Goal: Task Accomplishment & Management: Manage account settings

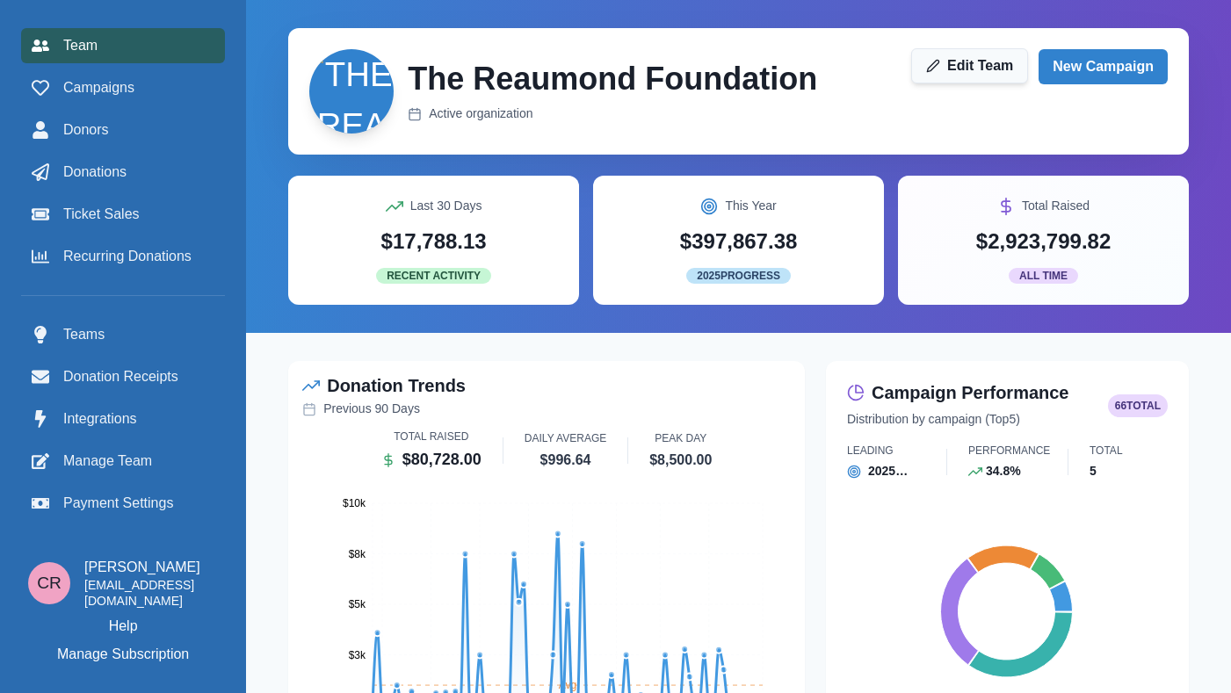
click at [987, 62] on link "Edit Team" at bounding box center [969, 65] width 117 height 35
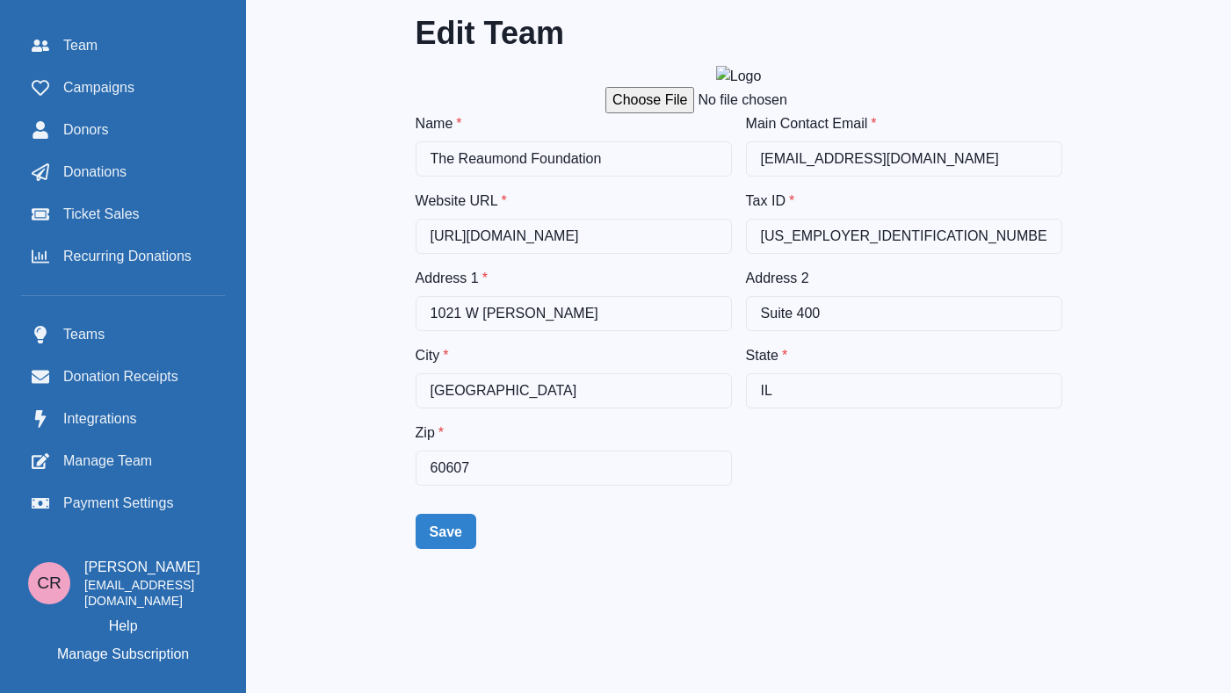
drag, startPoint x: 855, startPoint y: 257, endPoint x: -11, endPoint y: -140, distance: 952.2
click at [0, 0] on html "Menu Team Campaigns Donors Donations Ticket Sales Recurring Donations Teams Don…" at bounding box center [615, 346] width 1231 height 693
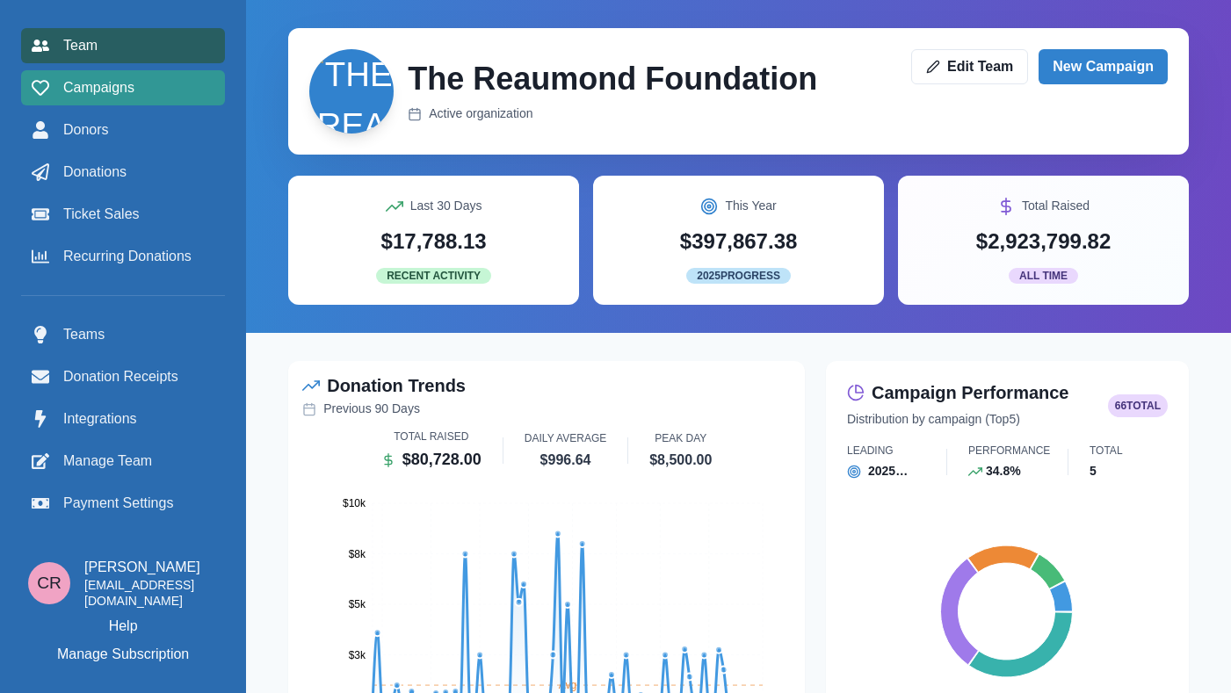
click at [157, 91] on div "Campaigns" at bounding box center [123, 87] width 183 height 21
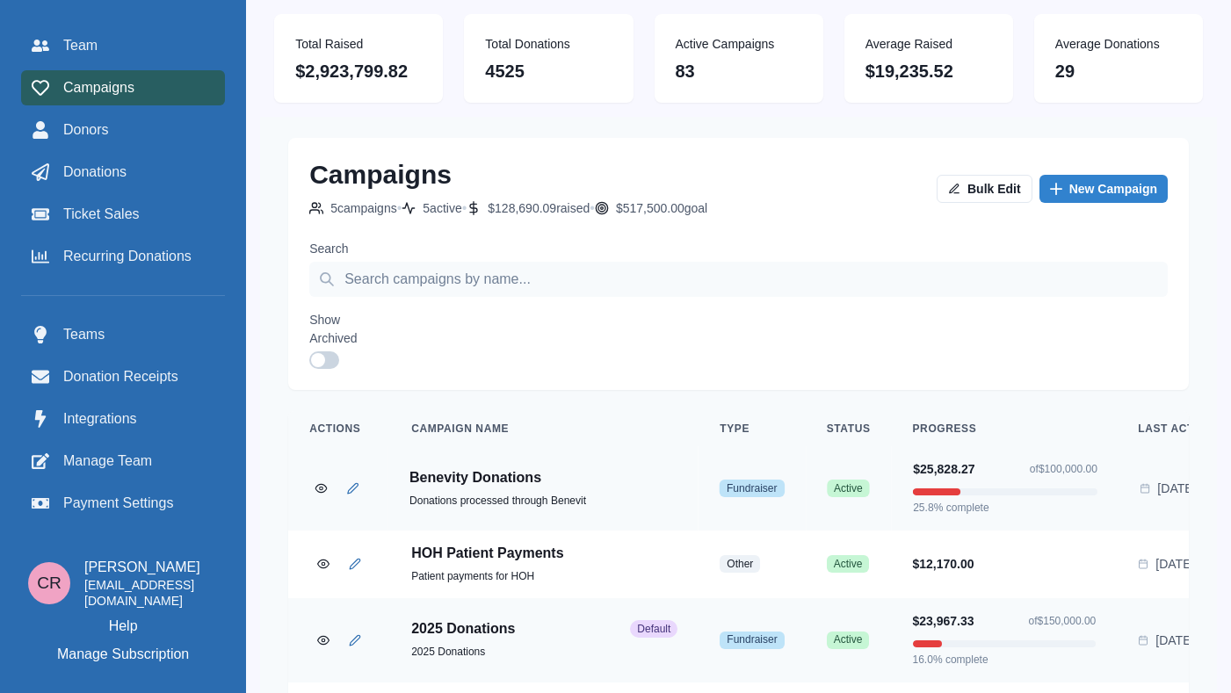
scroll to position [216, 0]
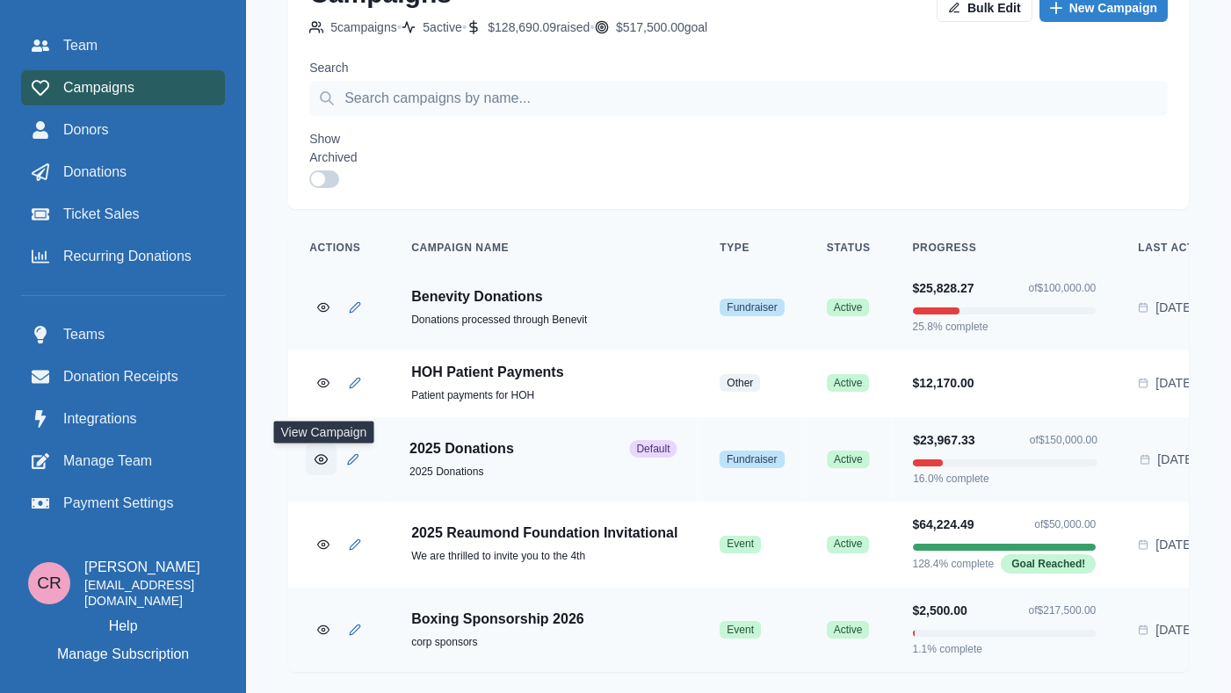
click at [313, 444] on button "View Campaign" at bounding box center [321, 459] width 31 height 31
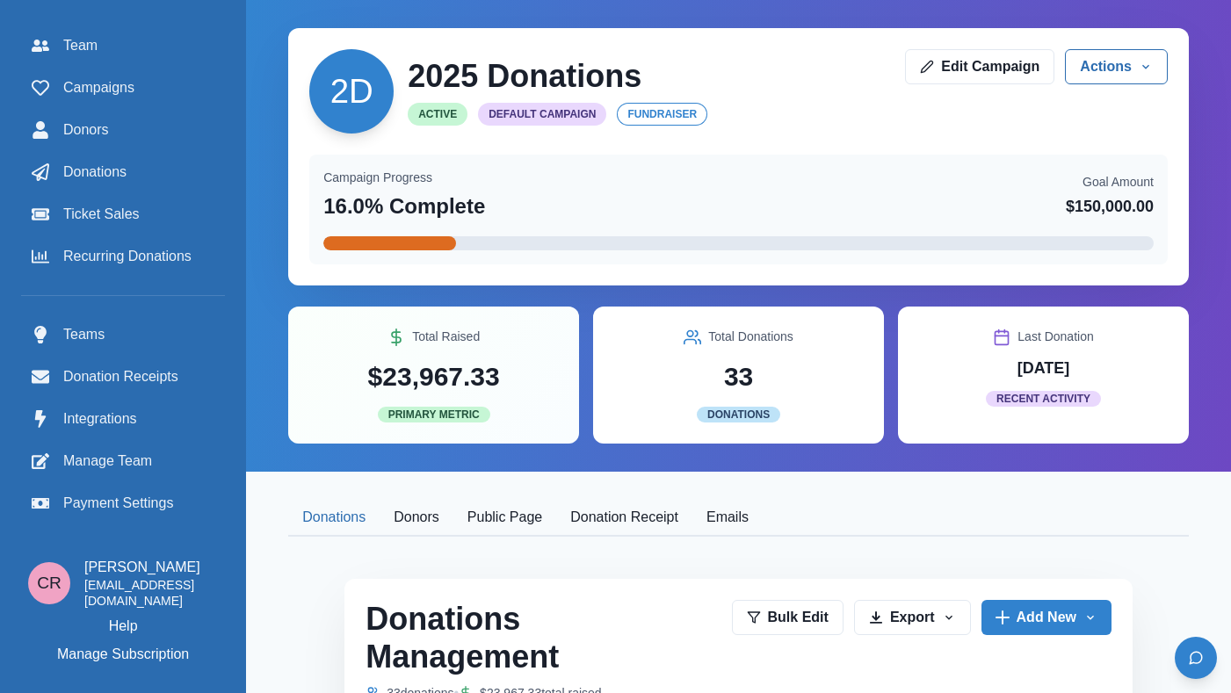
scroll to position [2, 0]
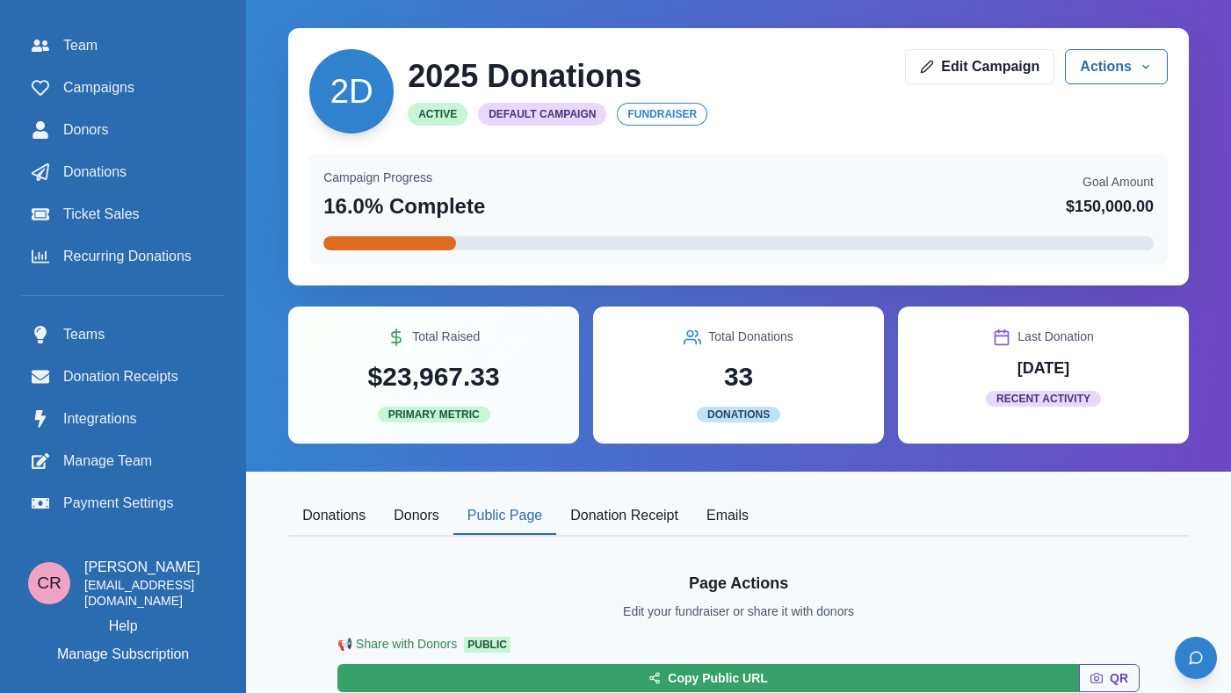
click at [548, 515] on button "Public Page" at bounding box center [505, 516] width 103 height 37
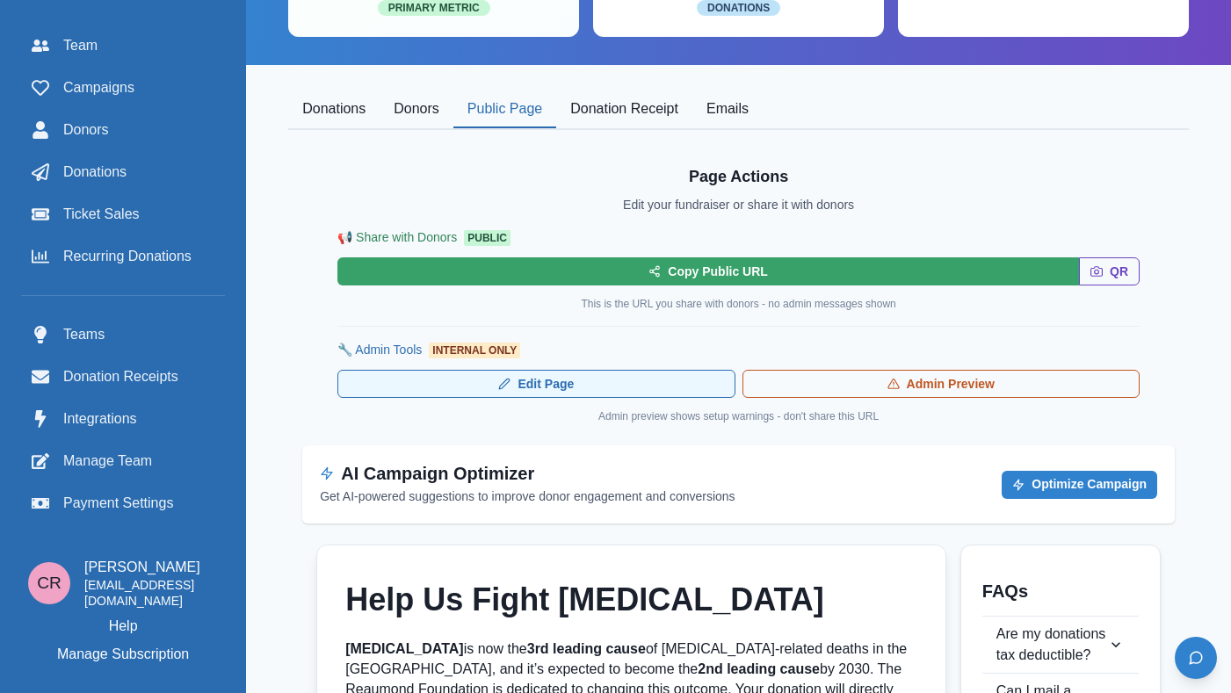
click at [580, 392] on link "Edit Page" at bounding box center [536, 384] width 397 height 28
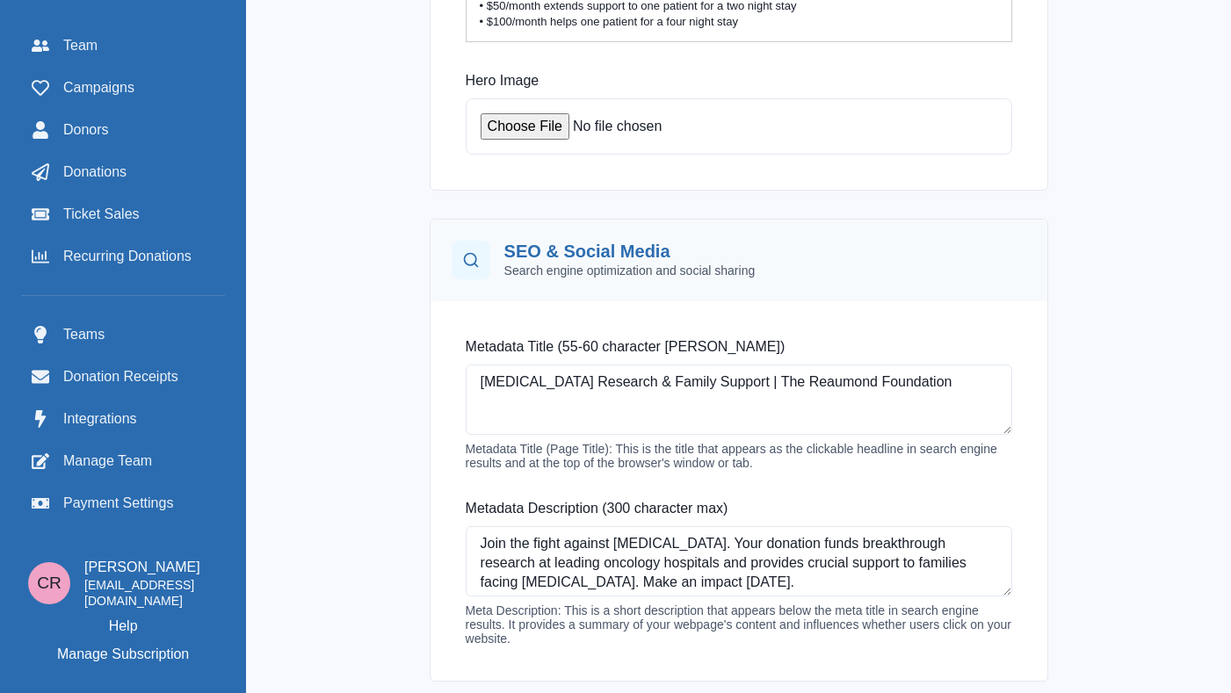
scroll to position [759, 0]
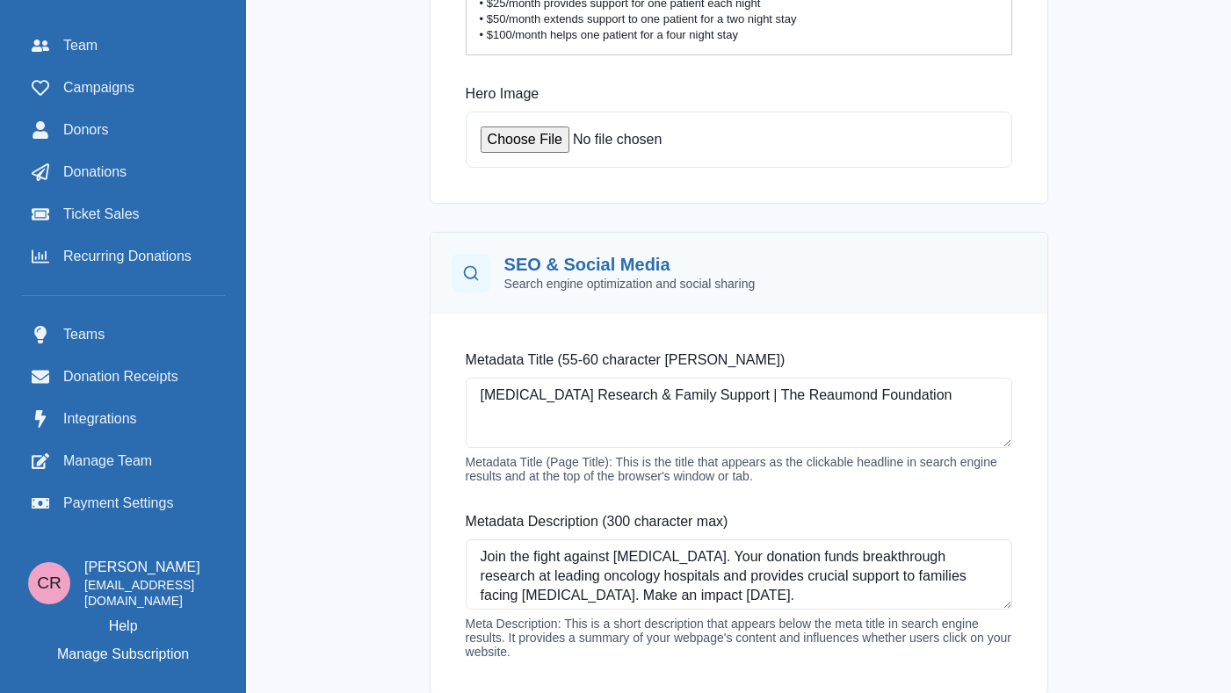
click at [537, 127] on input "file" at bounding box center [614, 140] width 266 height 26
type input "C:\fakepath\ChatGPT Image [DATE], 11_09_54 AM.png"
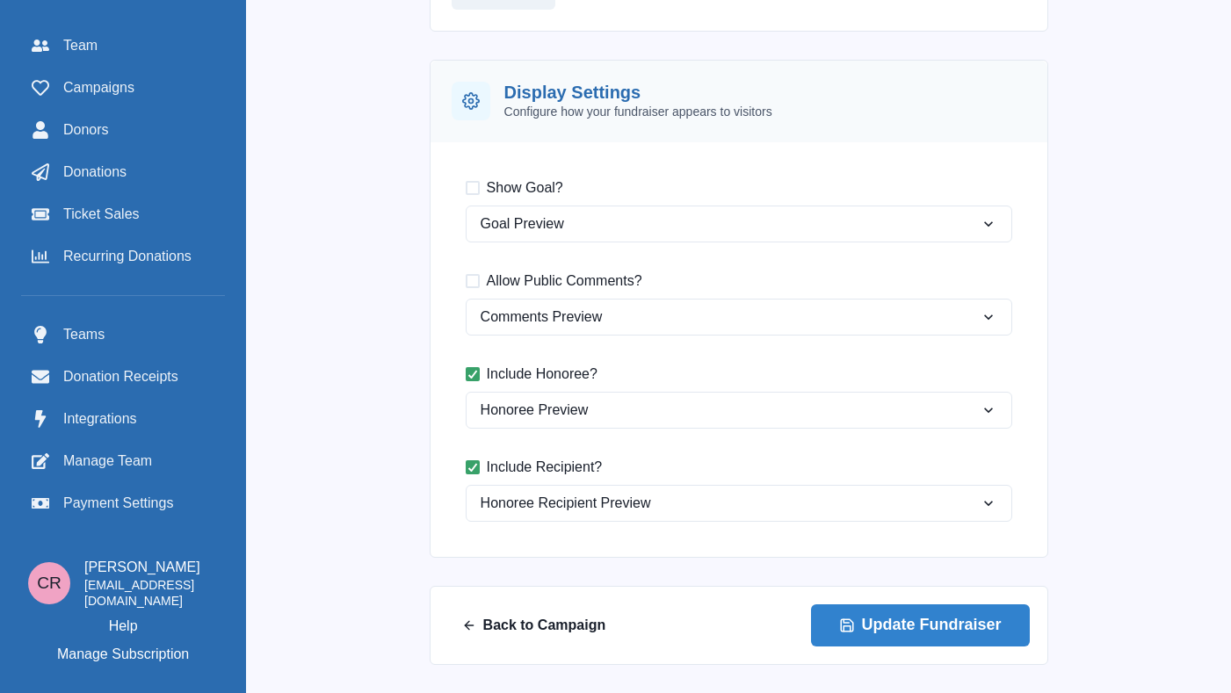
scroll to position [1975, 0]
click at [954, 602] on div "Back to Campaign Update Fundraiser" at bounding box center [739, 625] width 617 height 77
click at [944, 623] on button "Update Fundraiser" at bounding box center [920, 626] width 219 height 42
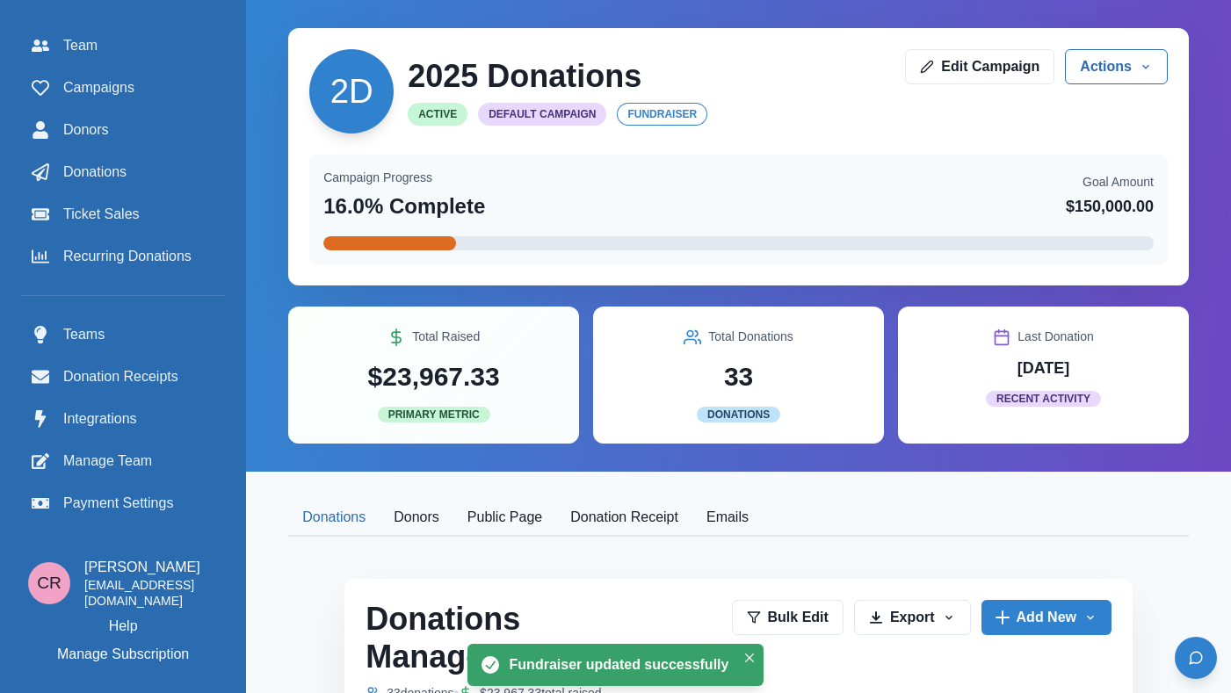
click at [505, 527] on button "Public Page" at bounding box center [505, 518] width 103 height 37
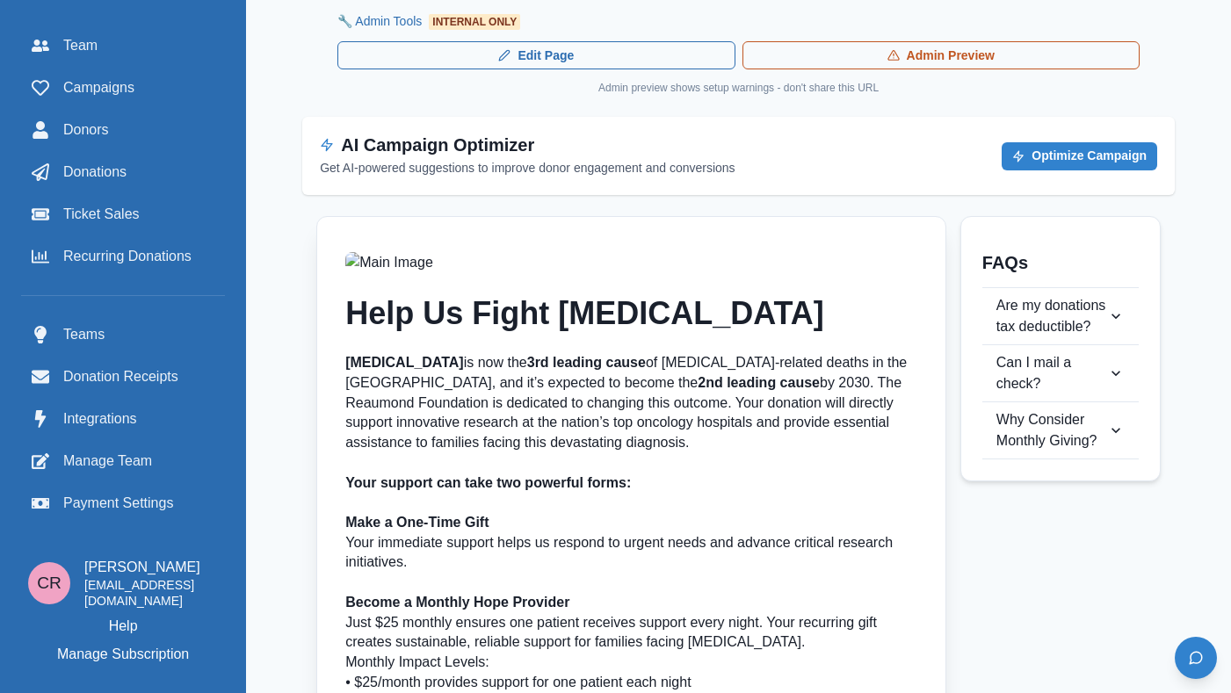
scroll to position [723, 0]
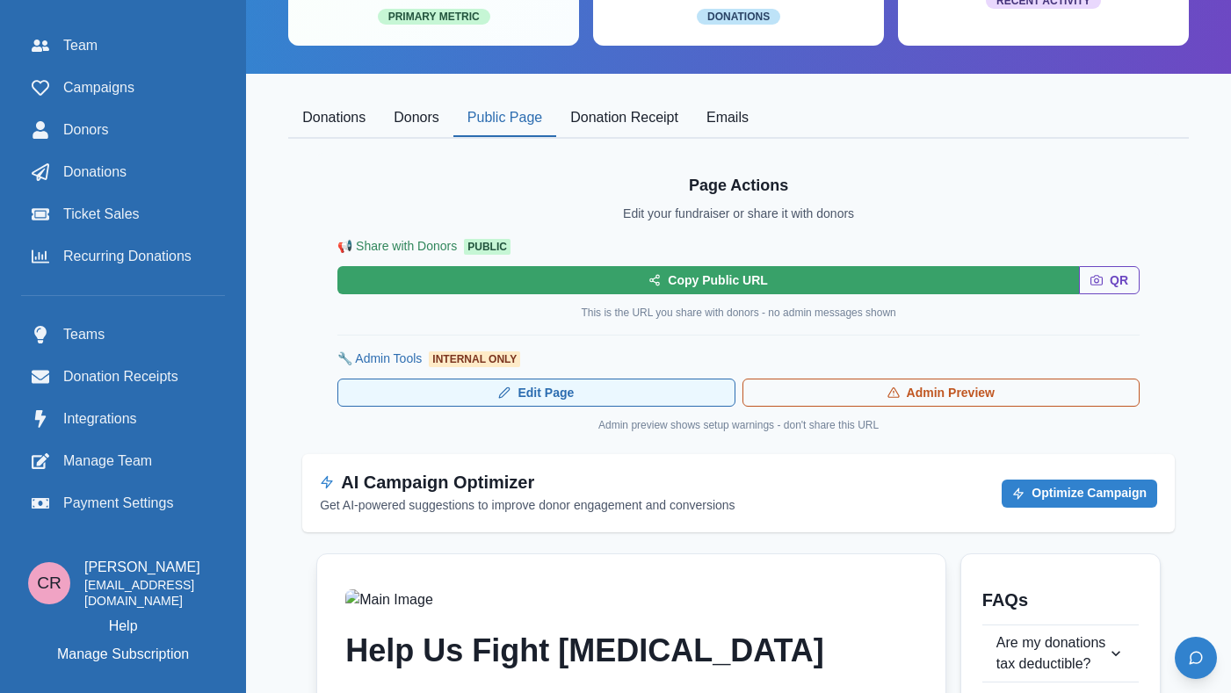
click at [671, 393] on link "Edit Page" at bounding box center [536, 393] width 397 height 28
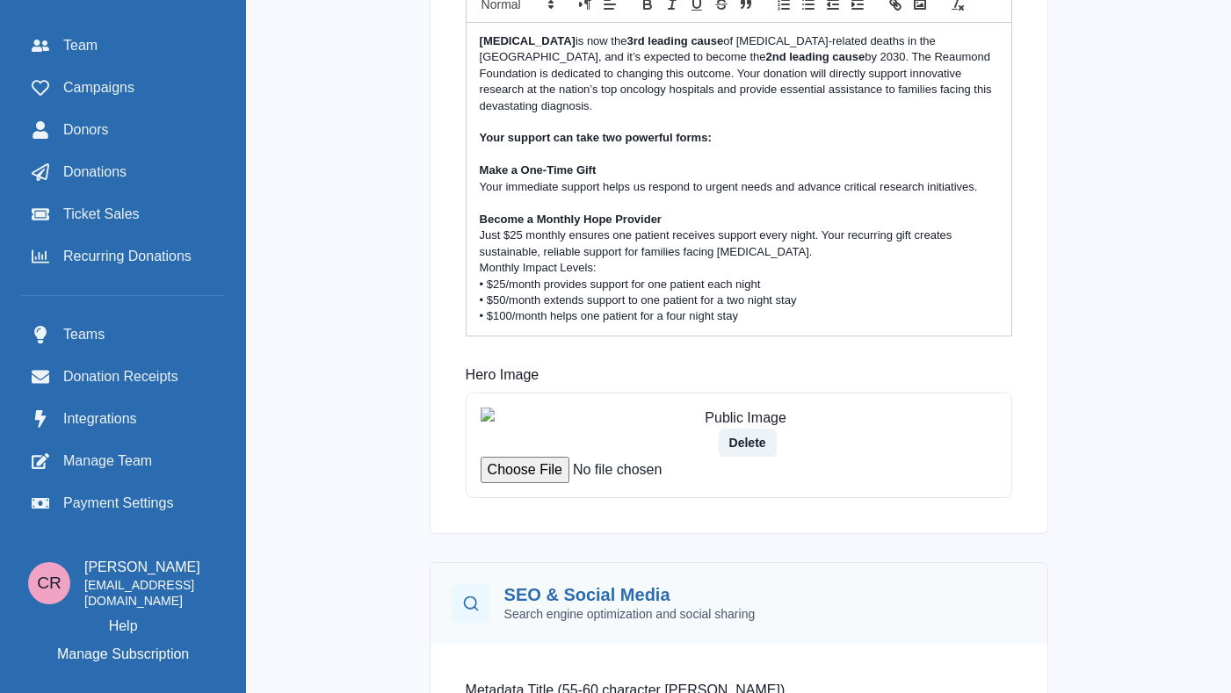
scroll to position [474, 0]
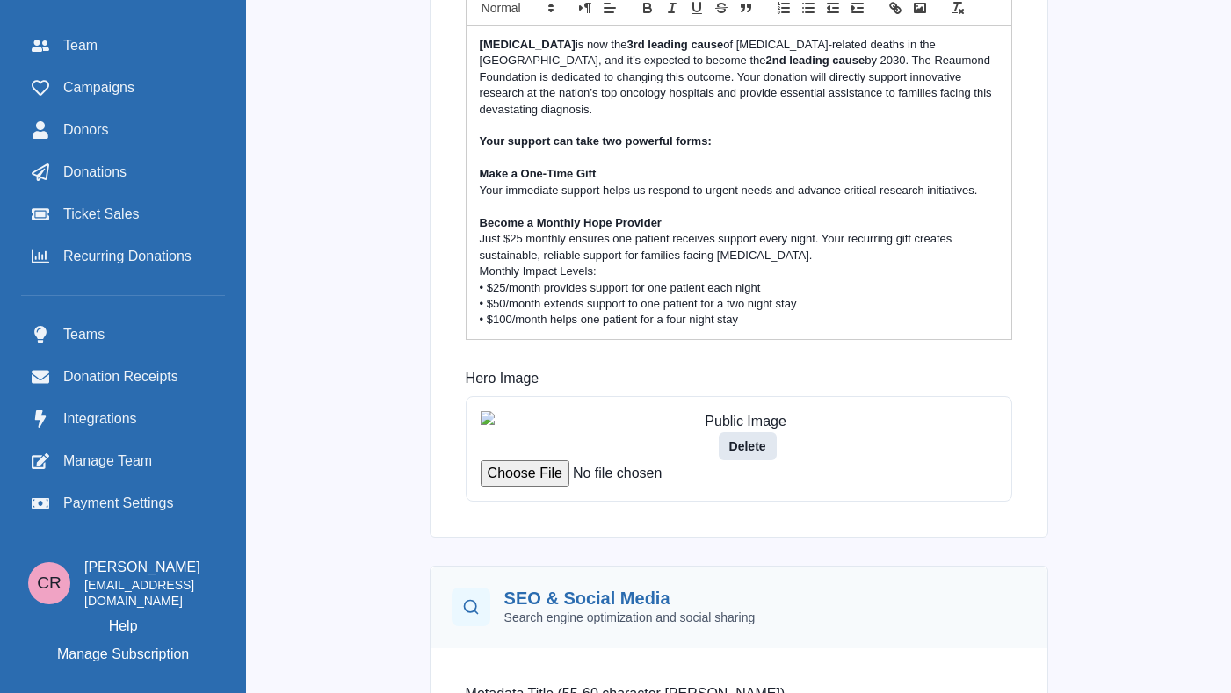
click at [764, 461] on button "Delete" at bounding box center [748, 446] width 58 height 28
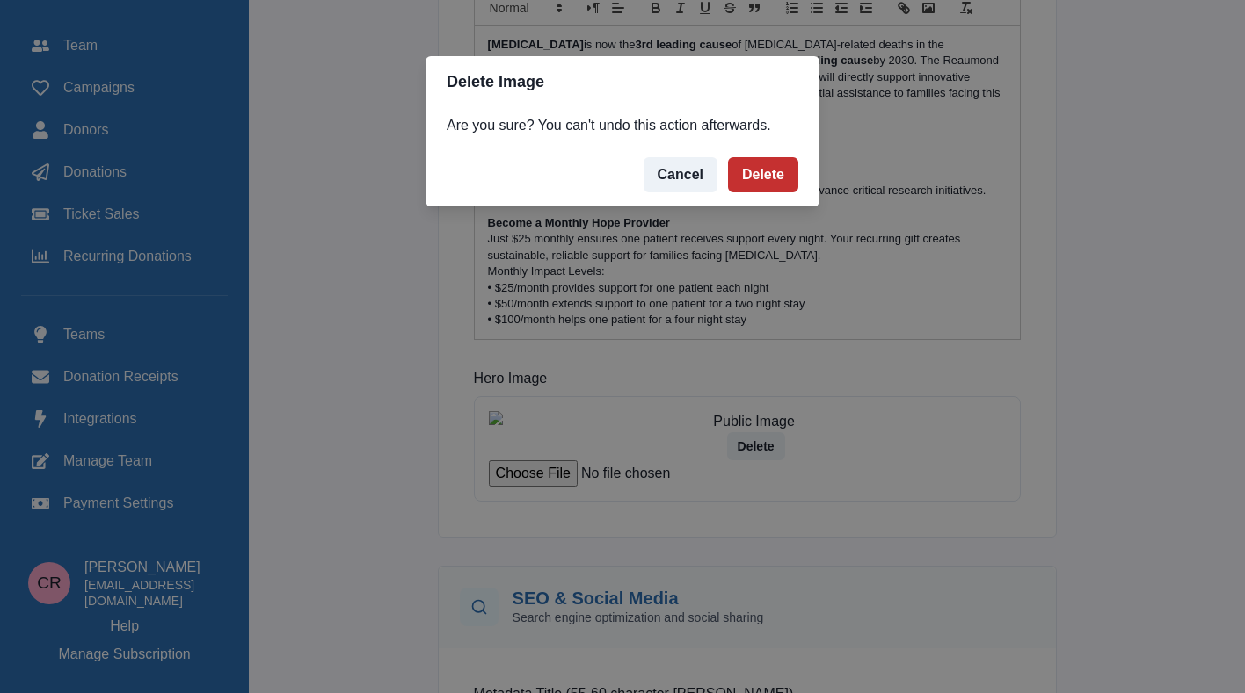
click at [743, 181] on button "Delete" at bounding box center [763, 174] width 70 height 35
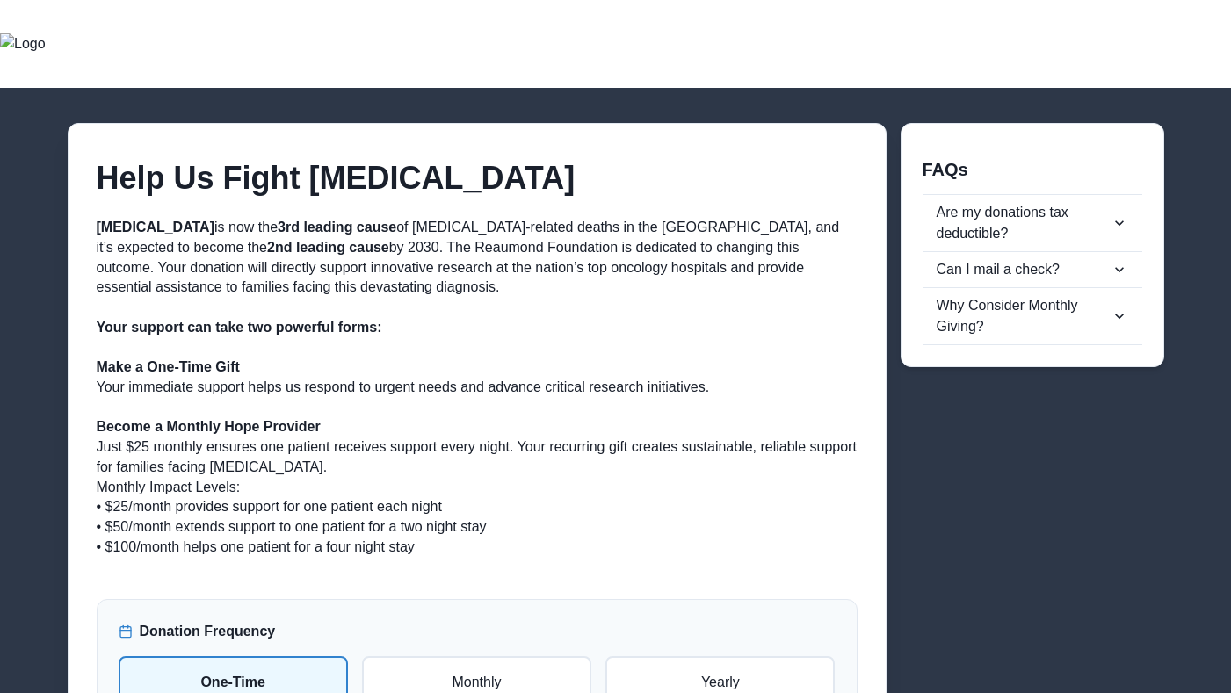
click at [546, 405] on p at bounding box center [477, 408] width 761 height 20
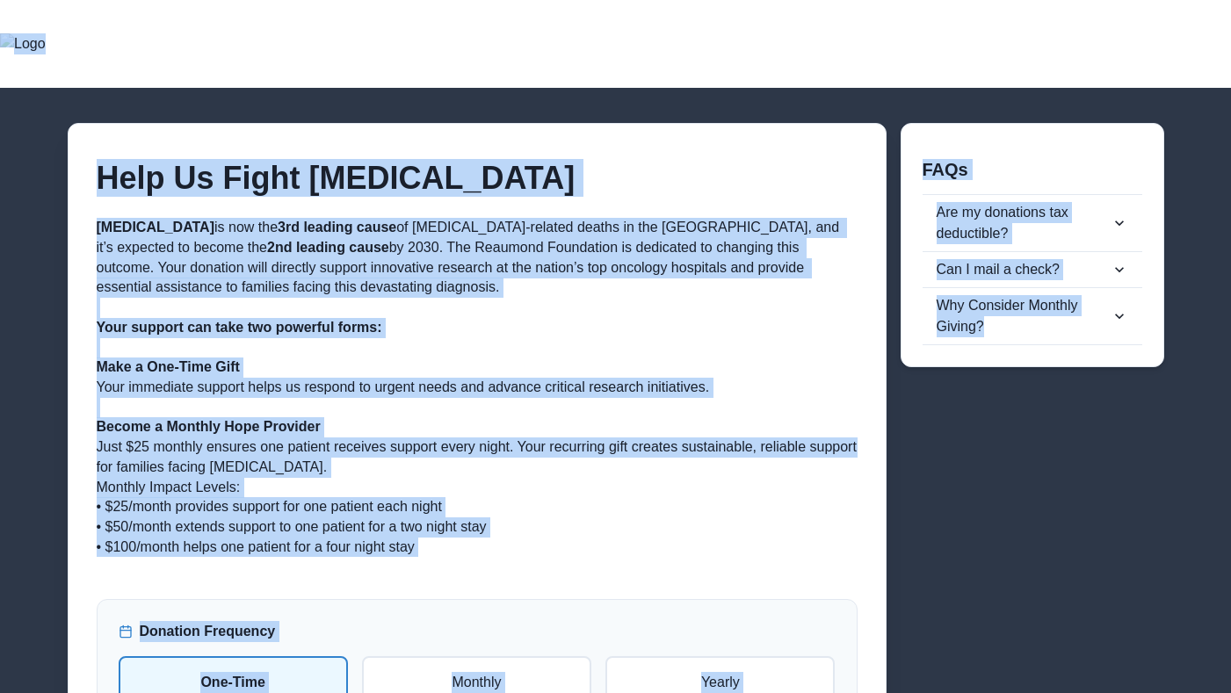
click at [568, 343] on p at bounding box center [477, 348] width 761 height 20
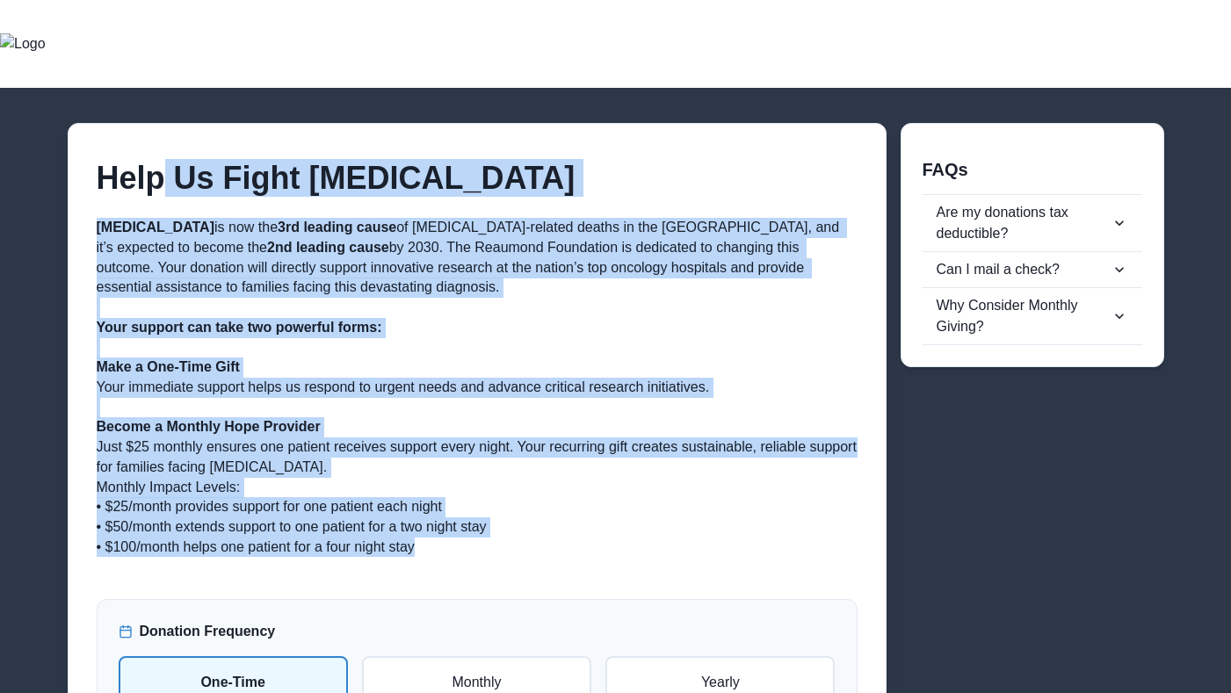
drag, startPoint x: 450, startPoint y: 555, endPoint x: 166, endPoint y: 172, distance: 476.2
click at [161, 179] on div "Help Us Fight Pancreatic Cancer Pancreatic cancer is now the 3rd leading cause …" at bounding box center [477, 347] width 817 height 447
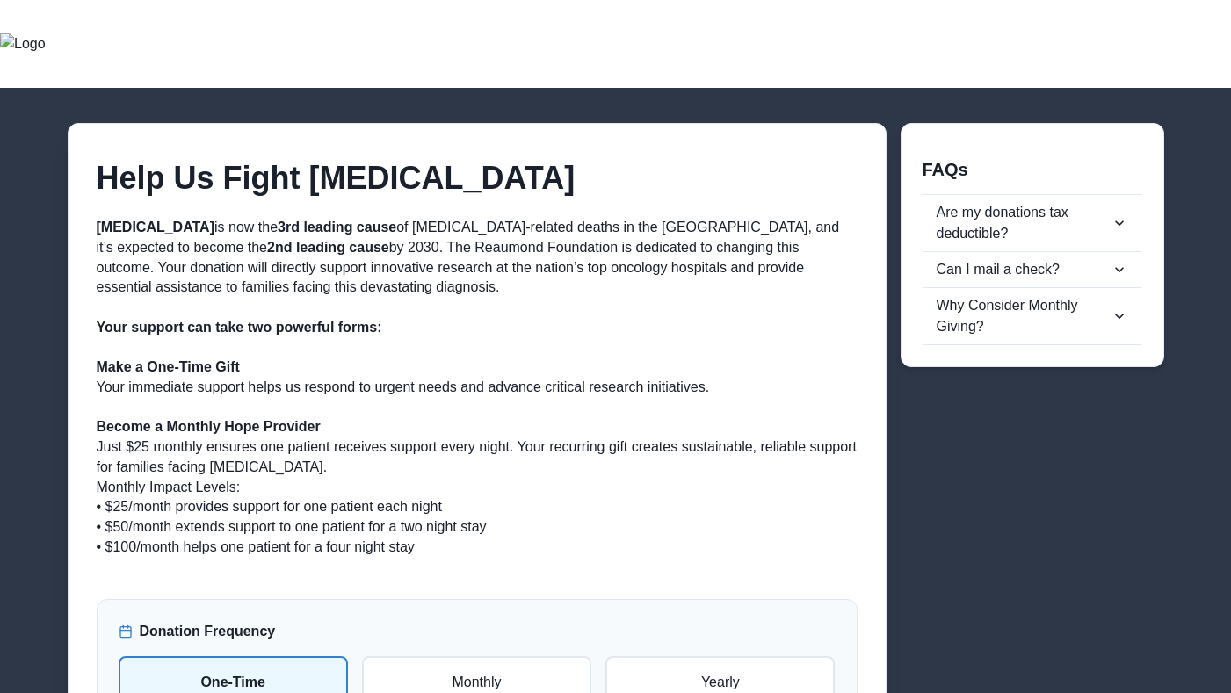
click at [100, 185] on h2 "Help Us Fight [MEDICAL_DATA]" at bounding box center [477, 178] width 761 height 38
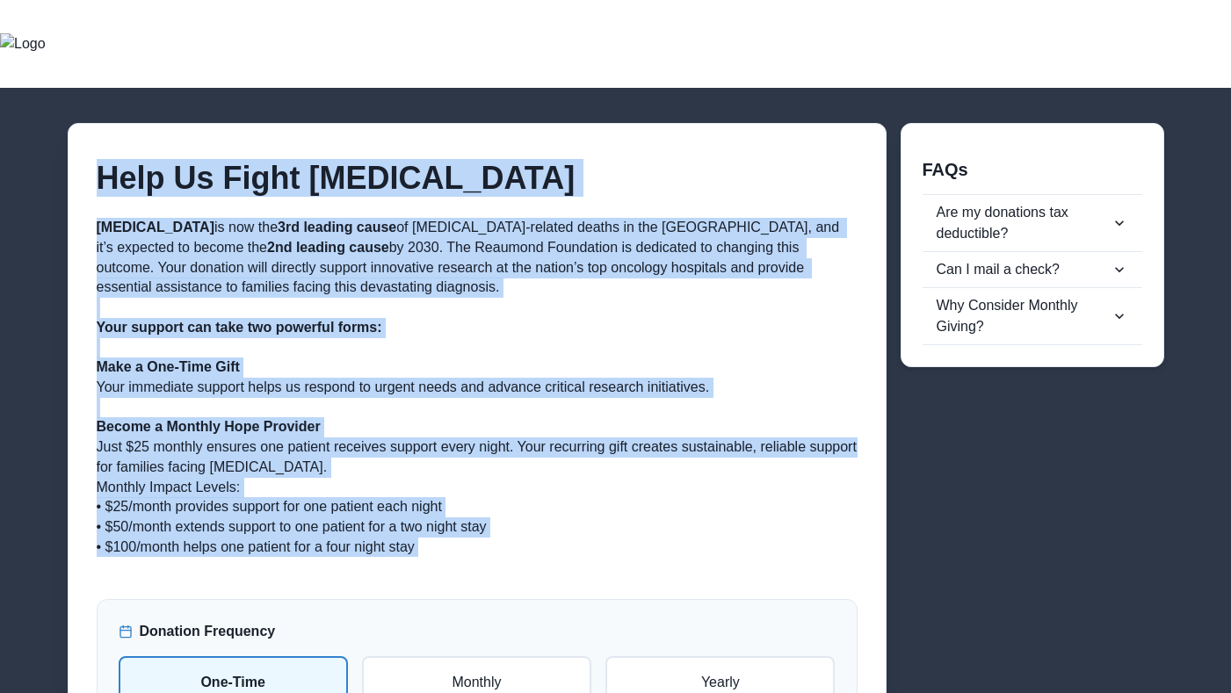
drag, startPoint x: 100, startPoint y: 185, endPoint x: 411, endPoint y: 555, distance: 484.1
click at [411, 555] on div "Help Us Fight Pancreatic Cancer Pancreatic cancer is now the 3rd leading cause …" at bounding box center [477, 347] width 817 height 447
copy div "Help Us Fight Pancreatic Cancer Pancreatic cancer is now the 3rd leading cause …"
click at [662, 217] on div "Help Us Fight Pancreatic Cancer Pancreatic cancer is now the 3rd leading cause …" at bounding box center [477, 347] width 817 height 447
drag, startPoint x: 464, startPoint y: 562, endPoint x: 98, endPoint y: 171, distance: 534.8
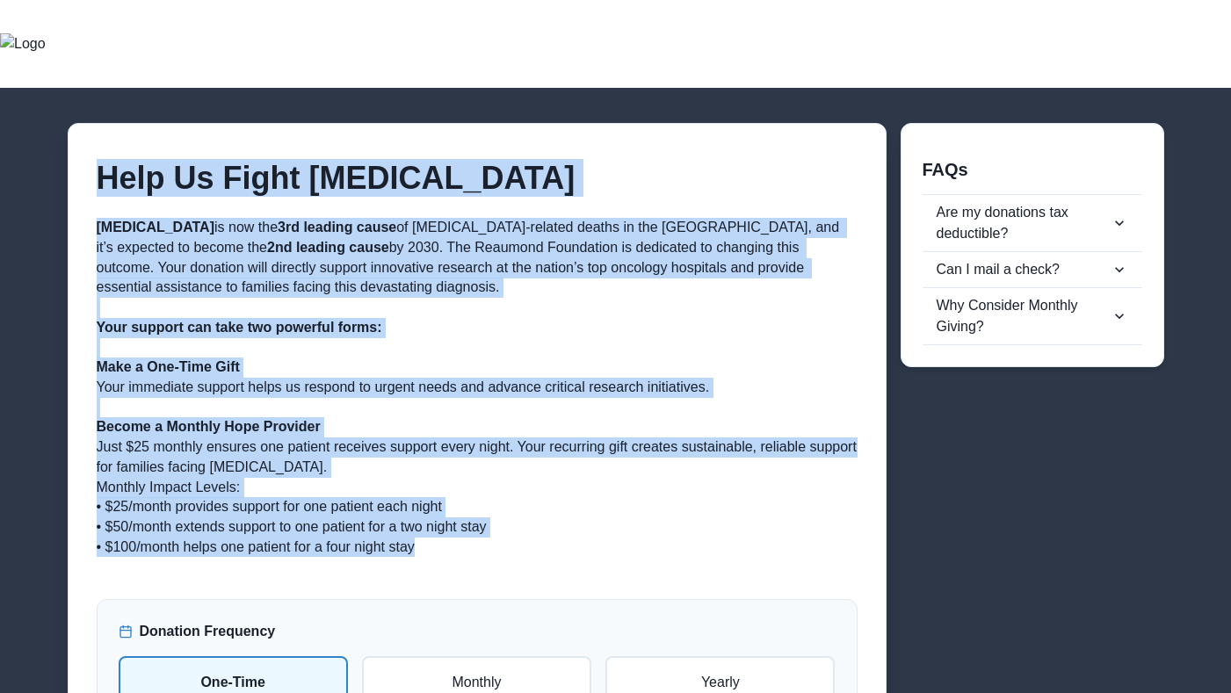
click at [98, 171] on div "Help Us Fight Pancreatic Cancer Pancreatic cancer is now the 3rd leading cause …" at bounding box center [477, 347] width 817 height 447
copy div "Help Us Fight Pancreatic Cancer Pancreatic cancer is now the 3rd leading cause …"
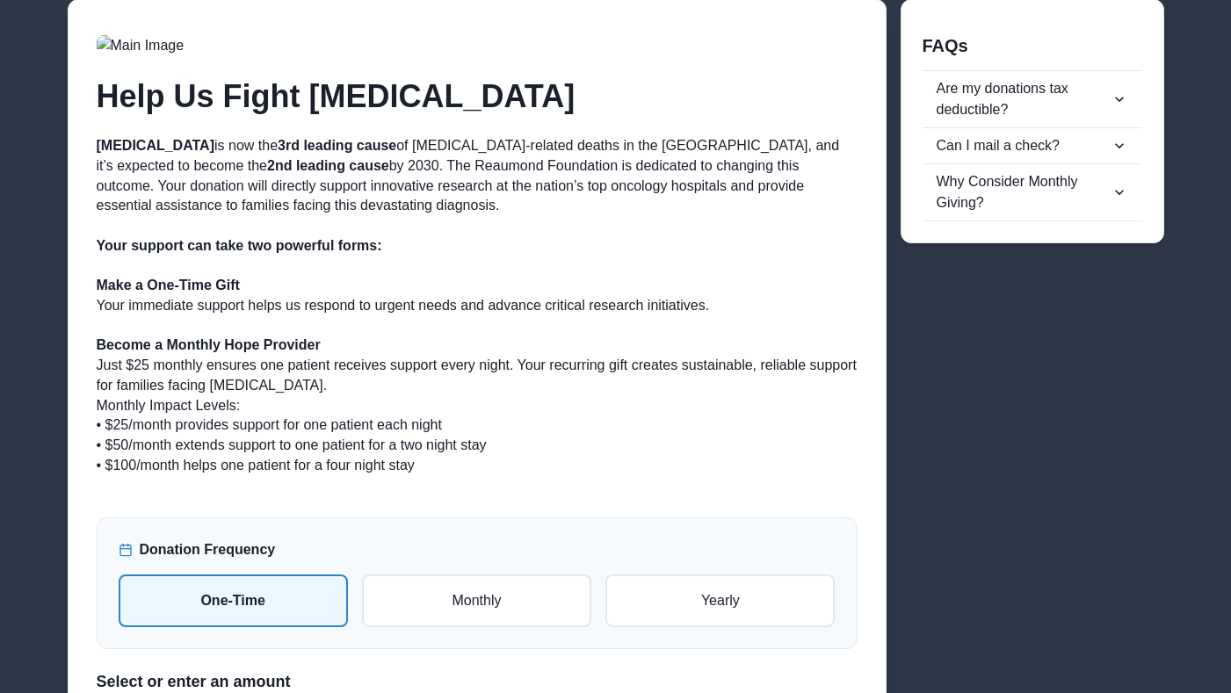
scroll to position [32, 0]
